Goal: Task Accomplishment & Management: Complete application form

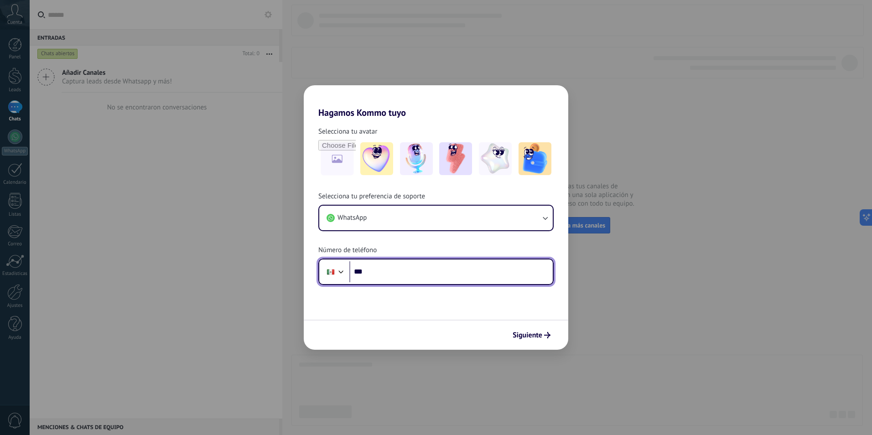
click at [389, 270] on input "***" at bounding box center [450, 271] width 203 height 21
type input "**********"
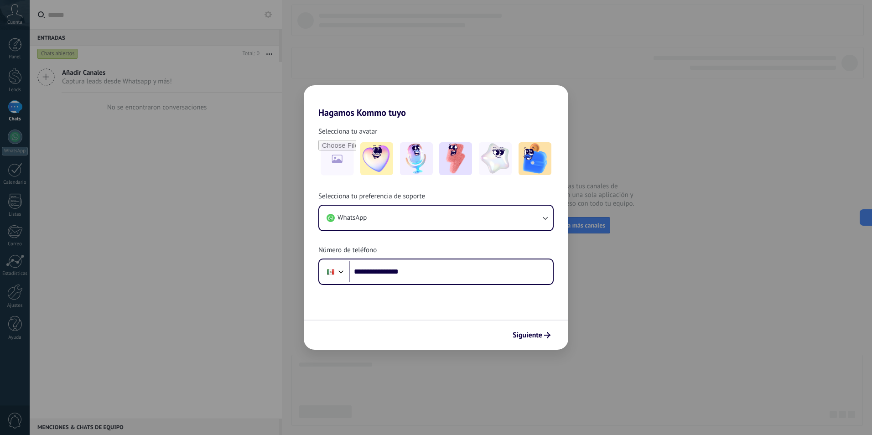
click at [522, 329] on button "Siguiente" at bounding box center [532, 336] width 46 height 16
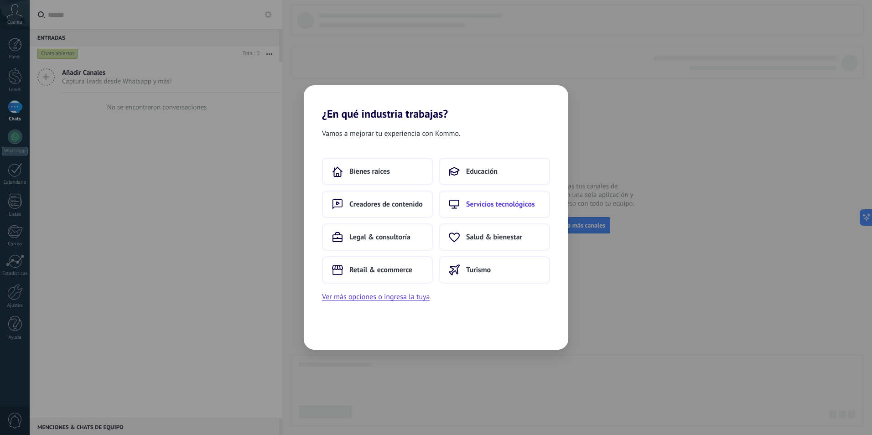
click at [498, 206] on span "Servicios tecnológicos" at bounding box center [500, 204] width 69 height 9
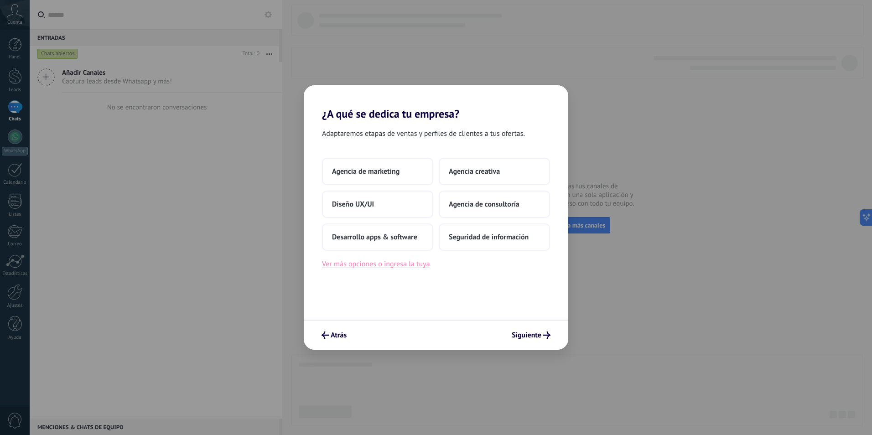
click at [377, 266] on button "Ver más opciones o ingresa la tuya" at bounding box center [376, 264] width 108 height 12
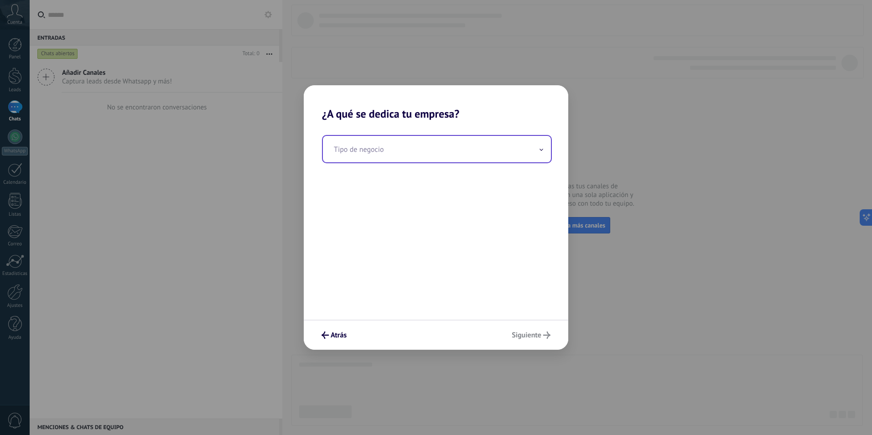
click at [445, 146] on input "text" at bounding box center [437, 149] width 228 height 26
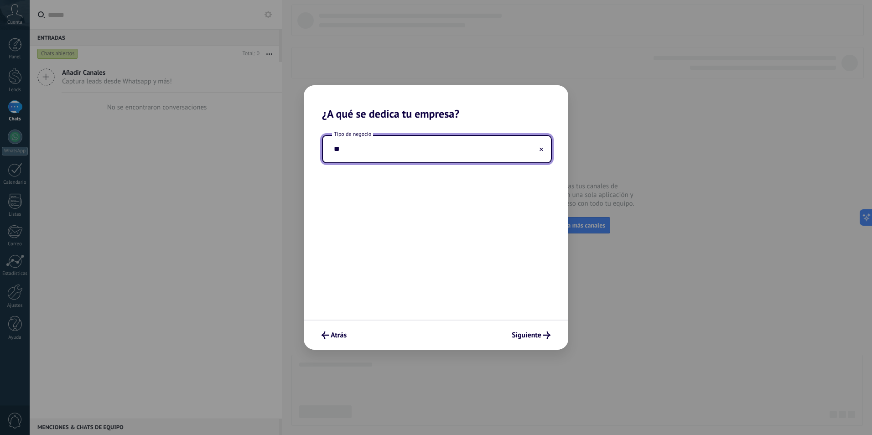
type input "*"
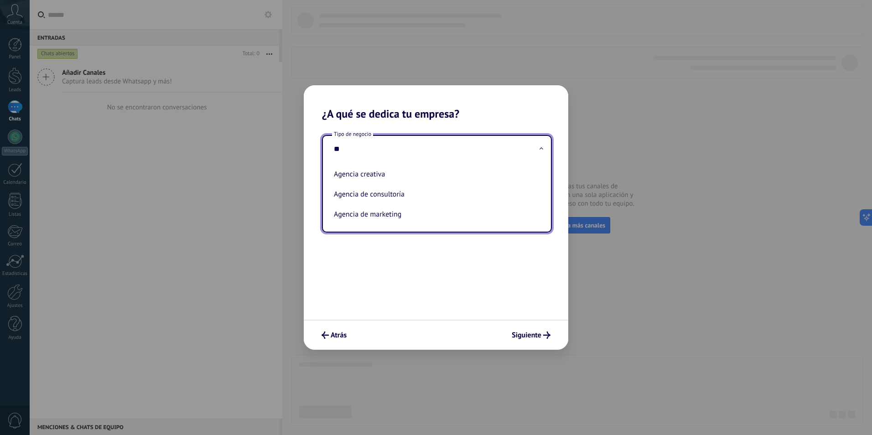
type input "*"
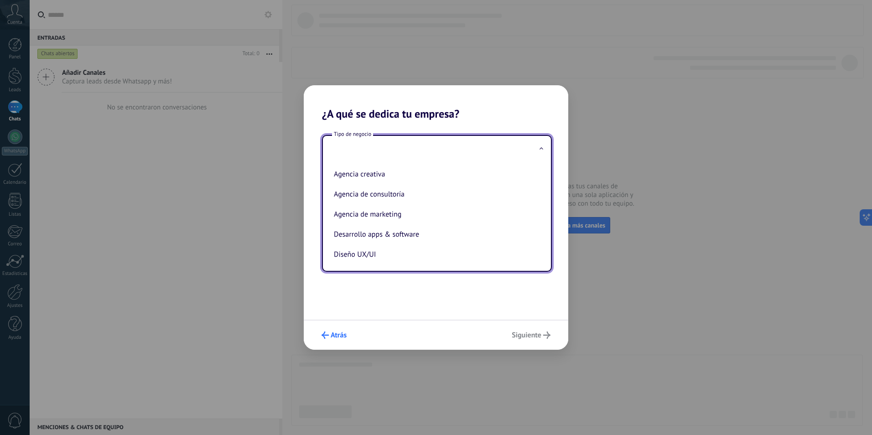
click at [333, 334] on span "Atrás" at bounding box center [339, 335] width 16 height 6
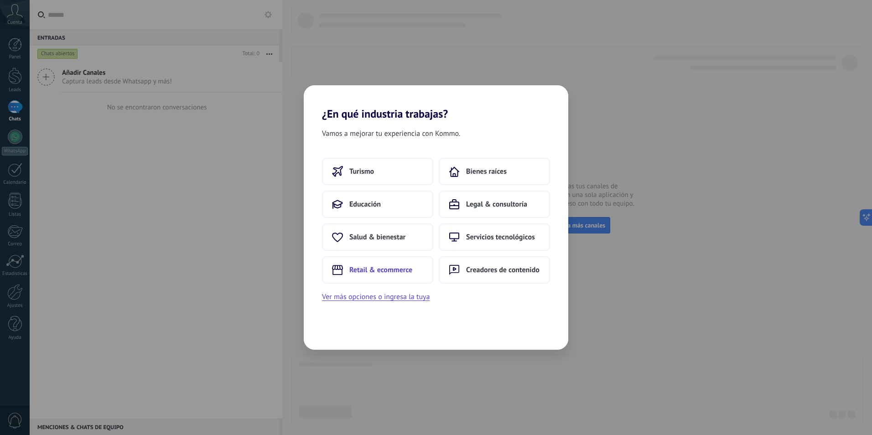
click at [370, 274] on span "Retail & ecommerce" at bounding box center [380, 270] width 63 height 9
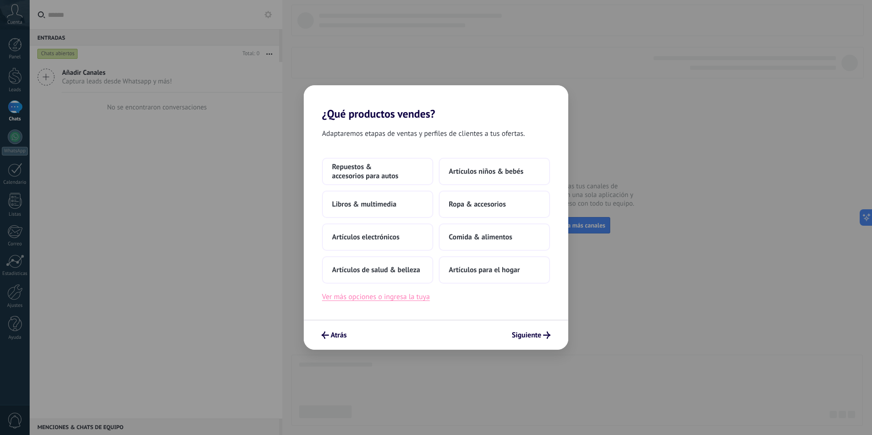
click at [396, 295] on button "Ver más opciones o ingresa la tuya" at bounding box center [376, 297] width 108 height 12
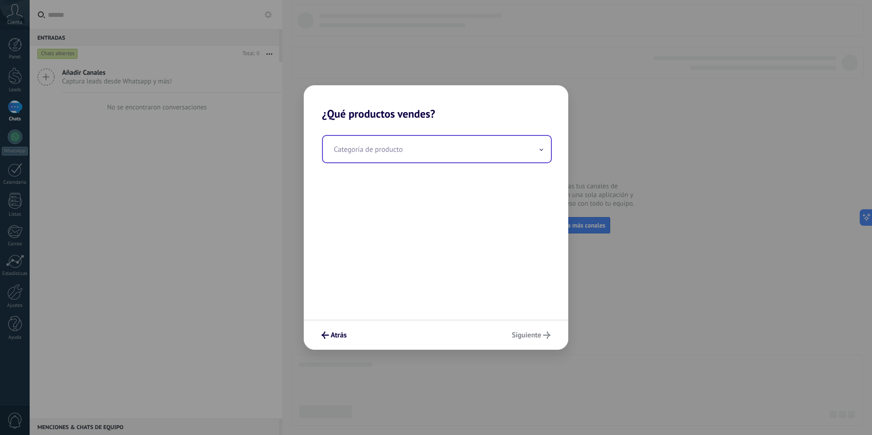
click at [396, 151] on input "text" at bounding box center [437, 149] width 228 height 26
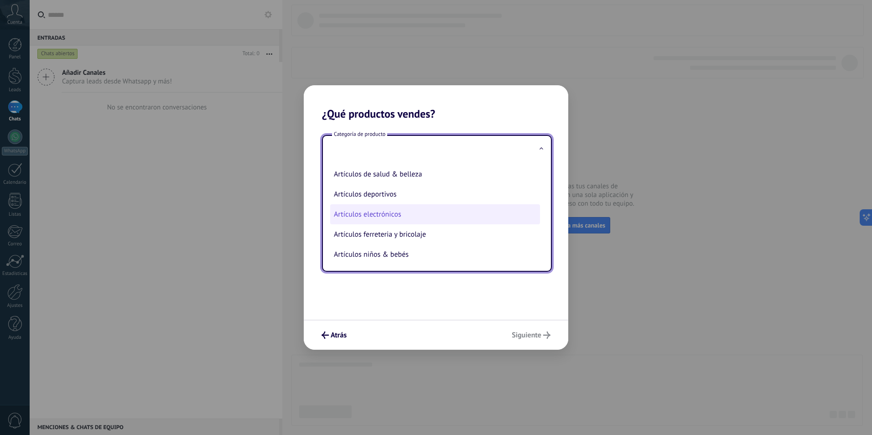
click at [392, 214] on li "Artículos electrónicos" at bounding box center [435, 214] width 210 height 20
type input "**********"
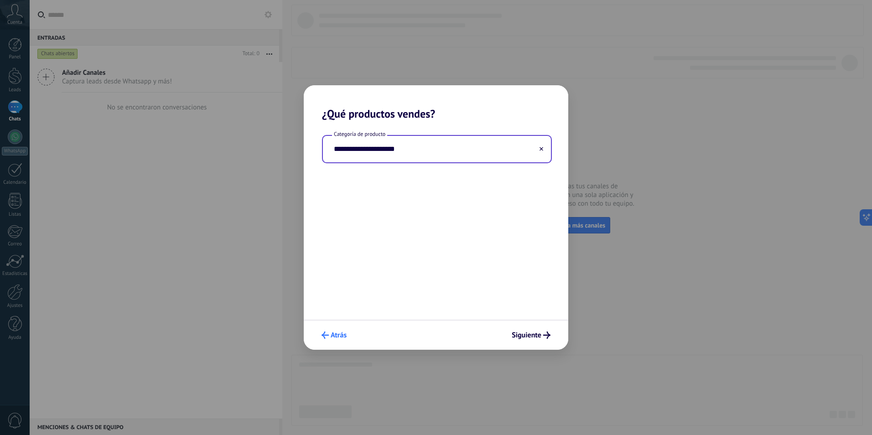
click at [327, 335] on use "submit" at bounding box center [325, 335] width 7 height 7
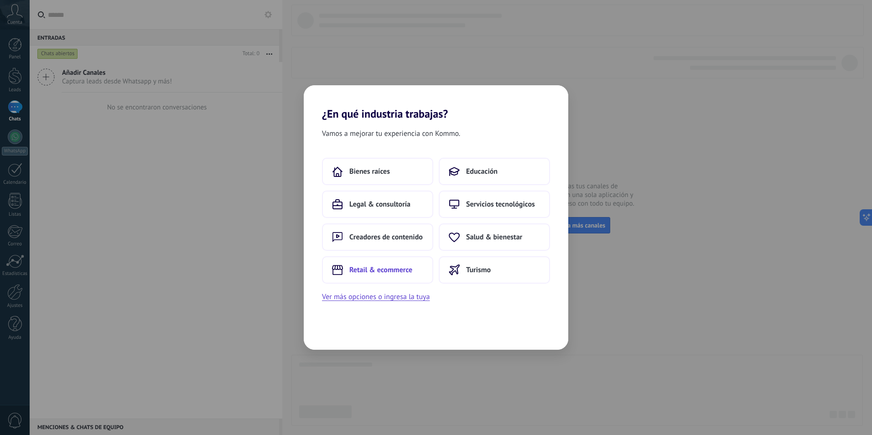
click at [374, 273] on span "Retail & ecommerce" at bounding box center [380, 270] width 63 height 9
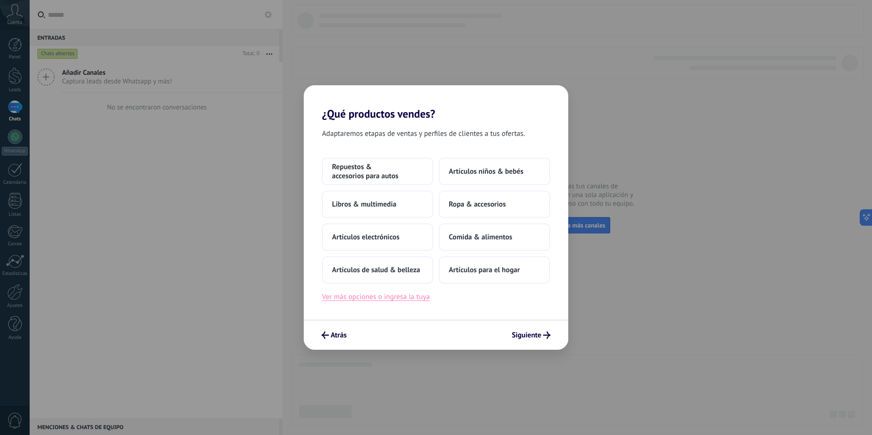
click at [364, 298] on button "Ver más opciones o ingresa la tuya" at bounding box center [376, 297] width 108 height 12
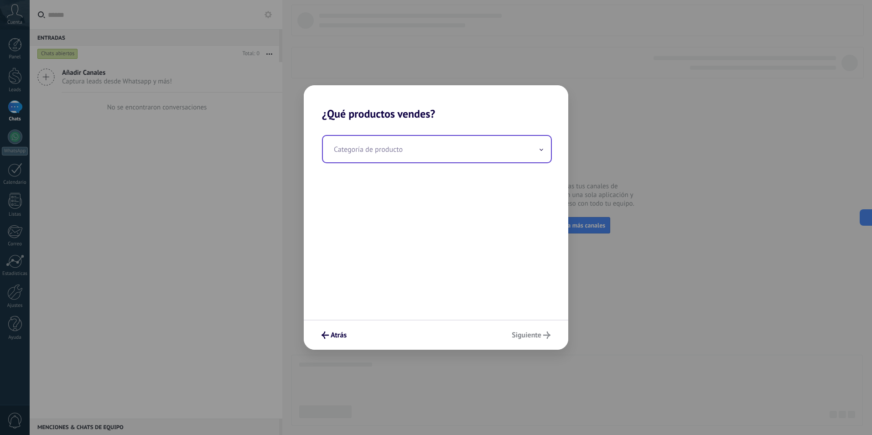
click at [380, 151] on input "text" at bounding box center [437, 149] width 228 height 26
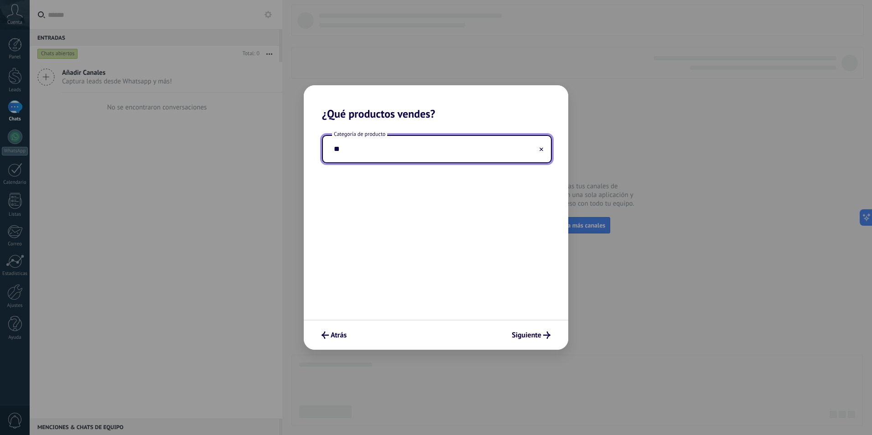
type input "*"
type input "**********"
click at [520, 333] on span "Siguiente" at bounding box center [527, 335] width 30 height 6
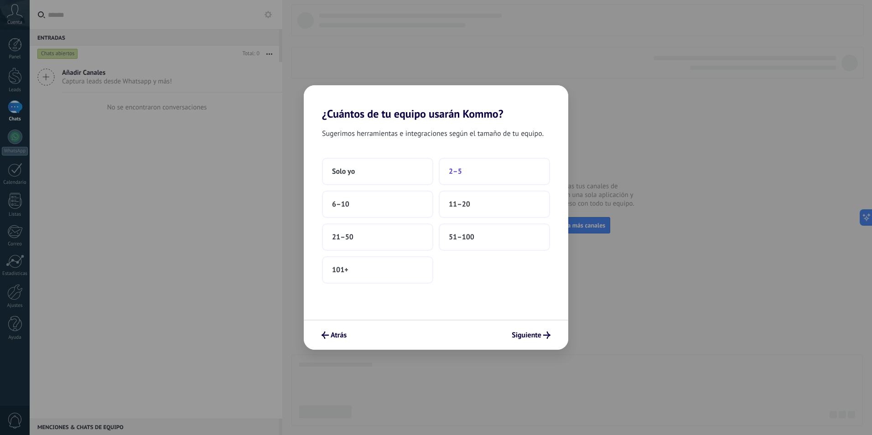
click at [462, 174] on button "2–5" at bounding box center [494, 171] width 111 height 27
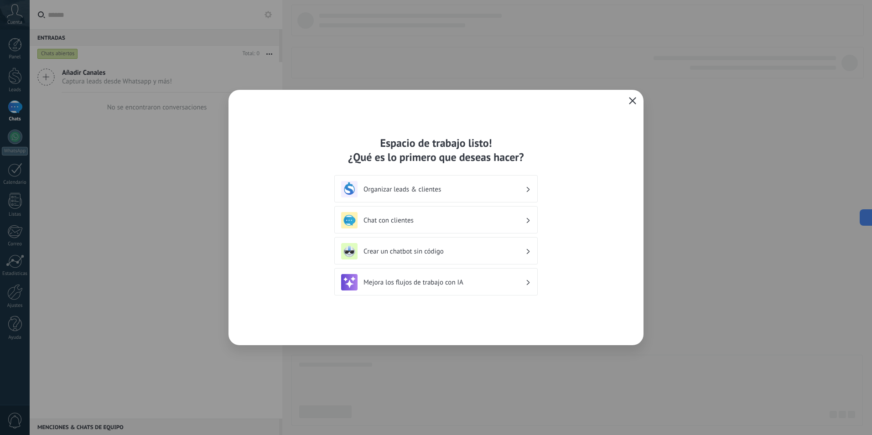
click at [522, 186] on h3 "Organizar leads & clientes" at bounding box center [445, 189] width 162 height 9
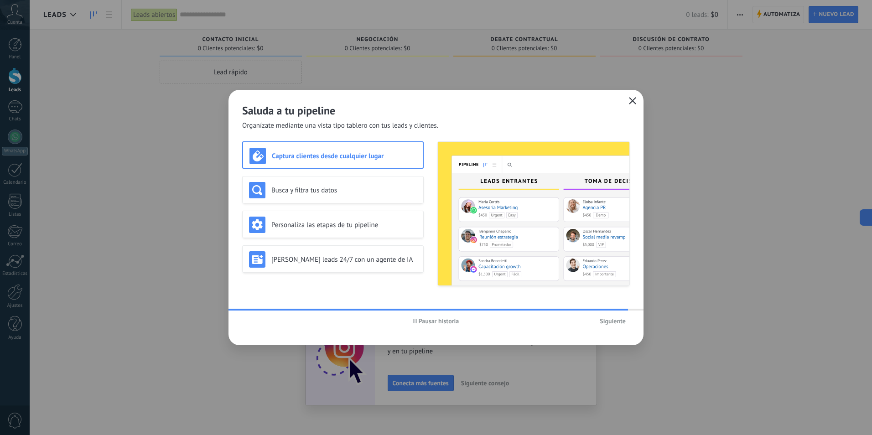
click at [630, 100] on icon "button" at bounding box center [632, 100] width 7 height 7
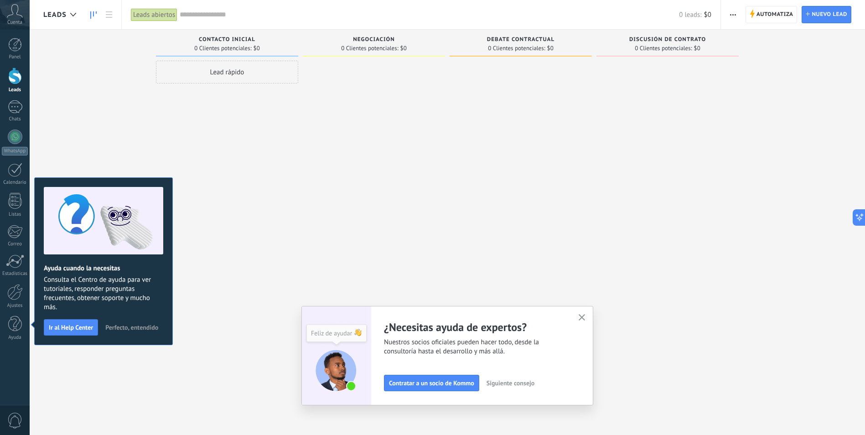
click at [586, 317] on use "button" at bounding box center [582, 317] width 7 height 7
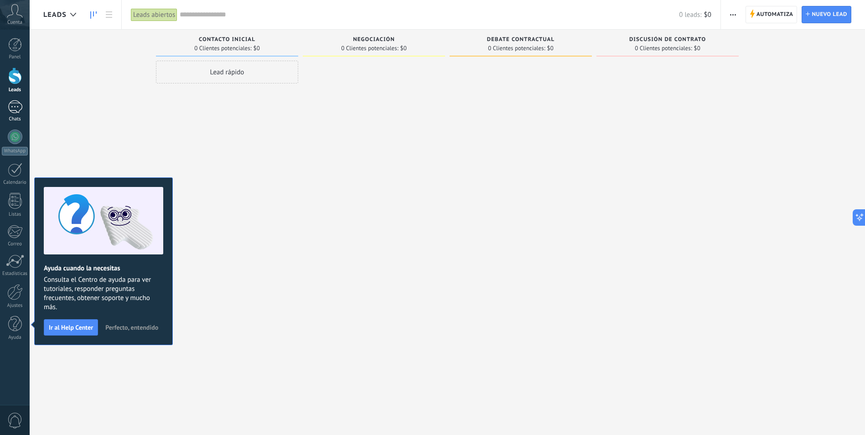
click at [10, 107] on div at bounding box center [15, 106] width 15 height 13
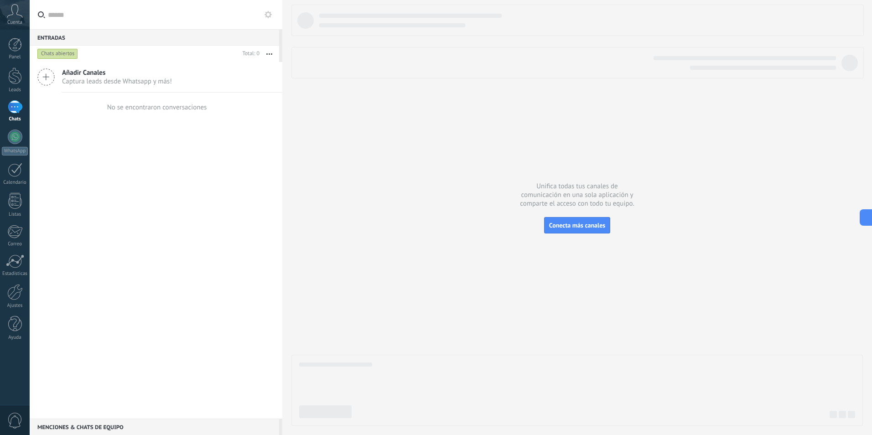
click at [48, 77] on icon at bounding box center [45, 76] width 17 height 17
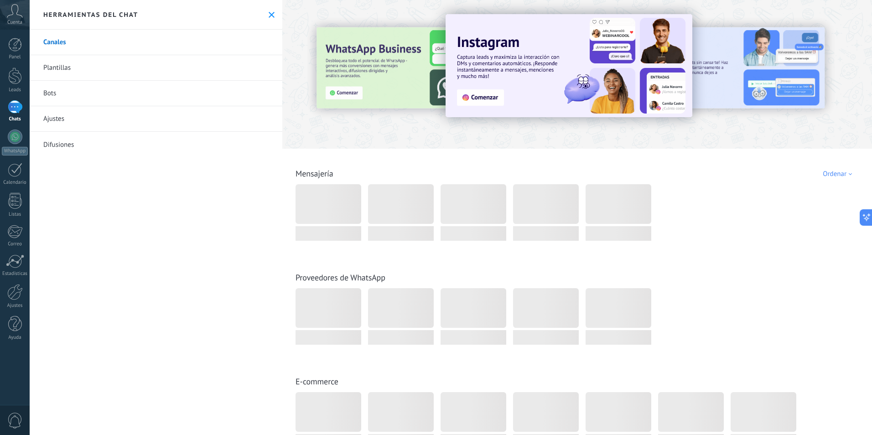
drag, startPoint x: 269, startPoint y: 15, endPoint x: 351, endPoint y: 8, distance: 82.8
click at [269, 15] on icon at bounding box center [272, 15] width 6 height 6
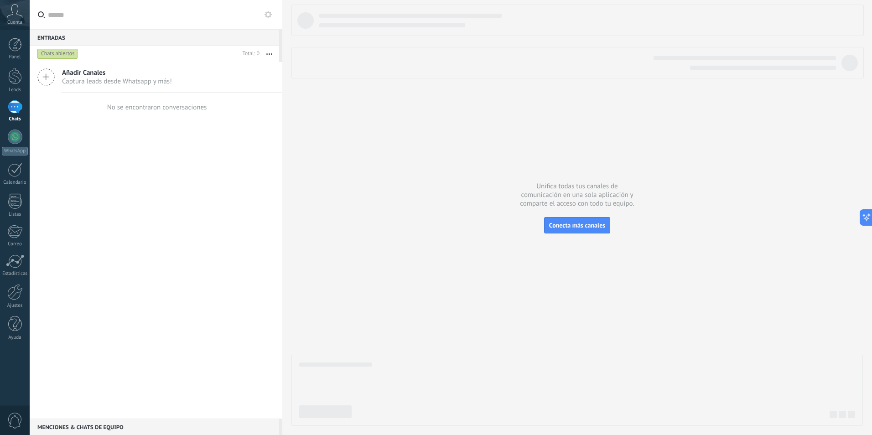
click at [386, 161] on div at bounding box center [578, 216] width 572 height 422
click at [14, 108] on div at bounding box center [15, 106] width 15 height 13
click at [16, 75] on div at bounding box center [15, 76] width 14 height 17
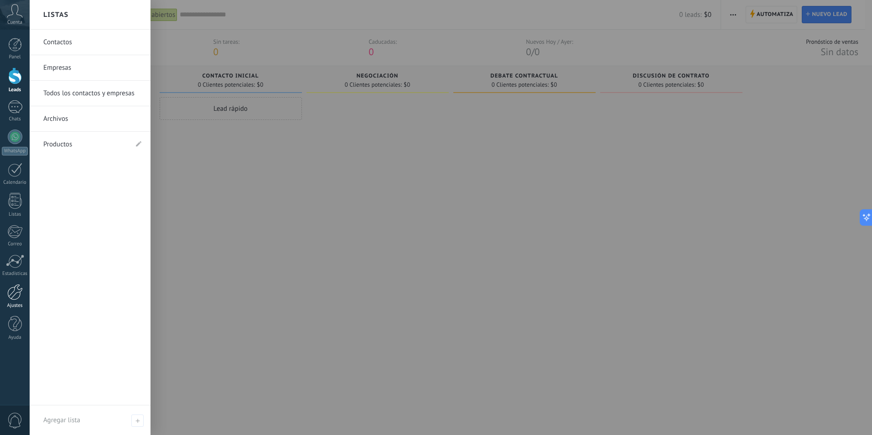
click at [13, 301] on link "Ajustes" at bounding box center [15, 296] width 30 height 25
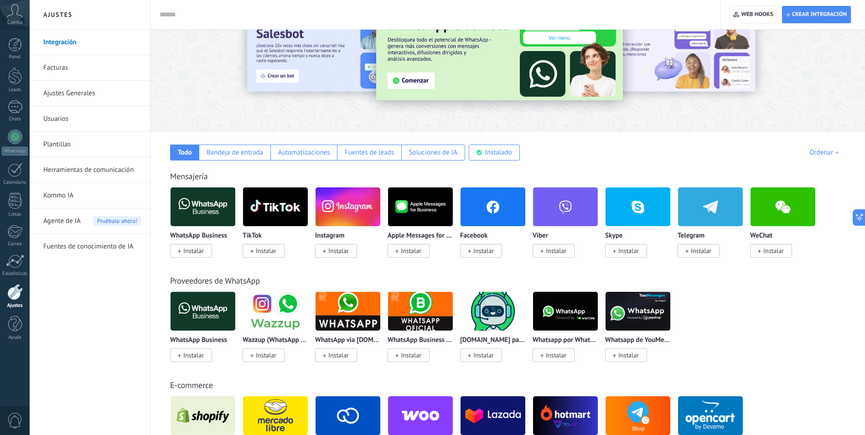
scroll to position [46, 0]
